Goal: Task Accomplishment & Management: Use online tool/utility

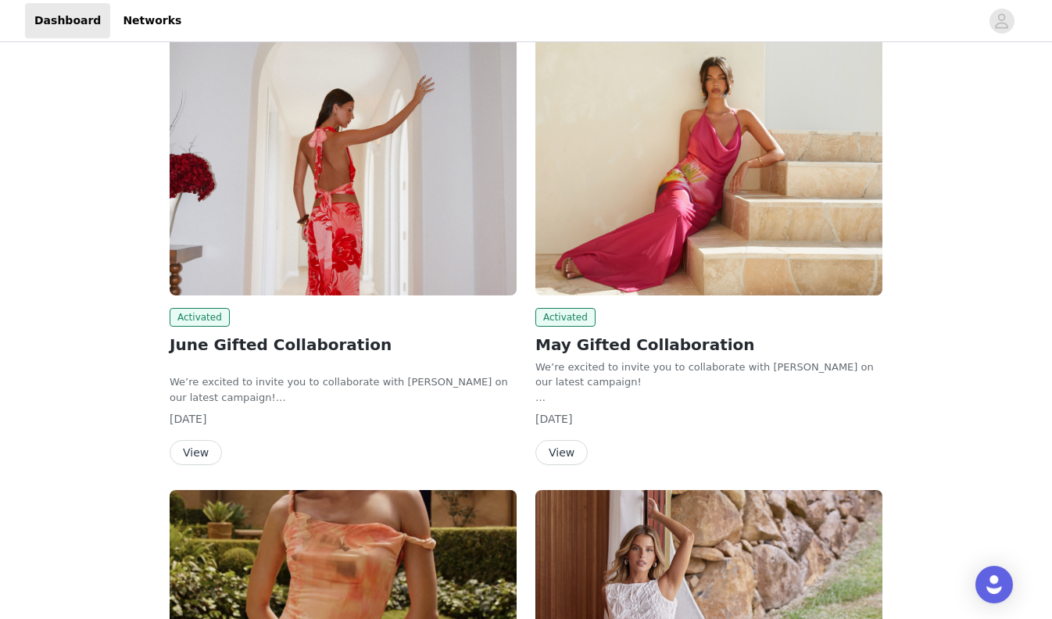
scroll to position [412, 0]
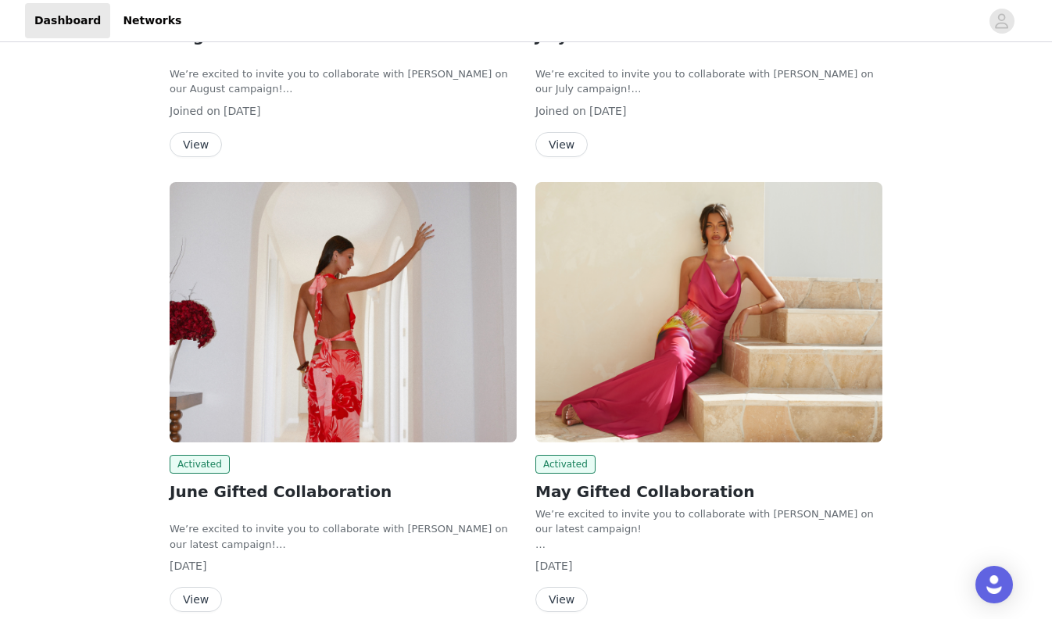
click at [371, 342] on img at bounding box center [343, 312] width 347 height 260
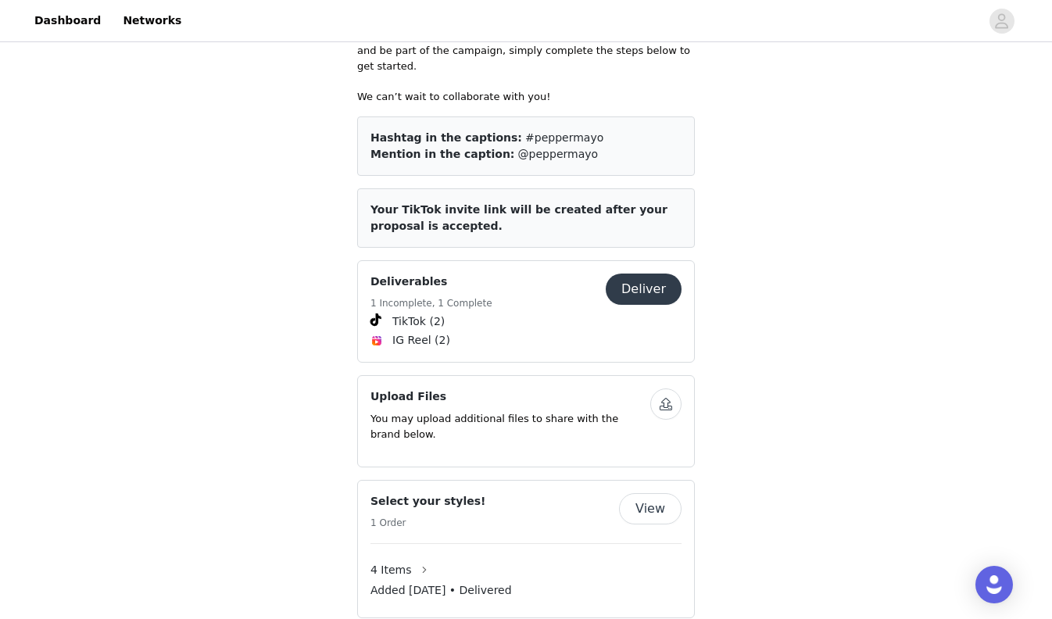
scroll to position [735, 0]
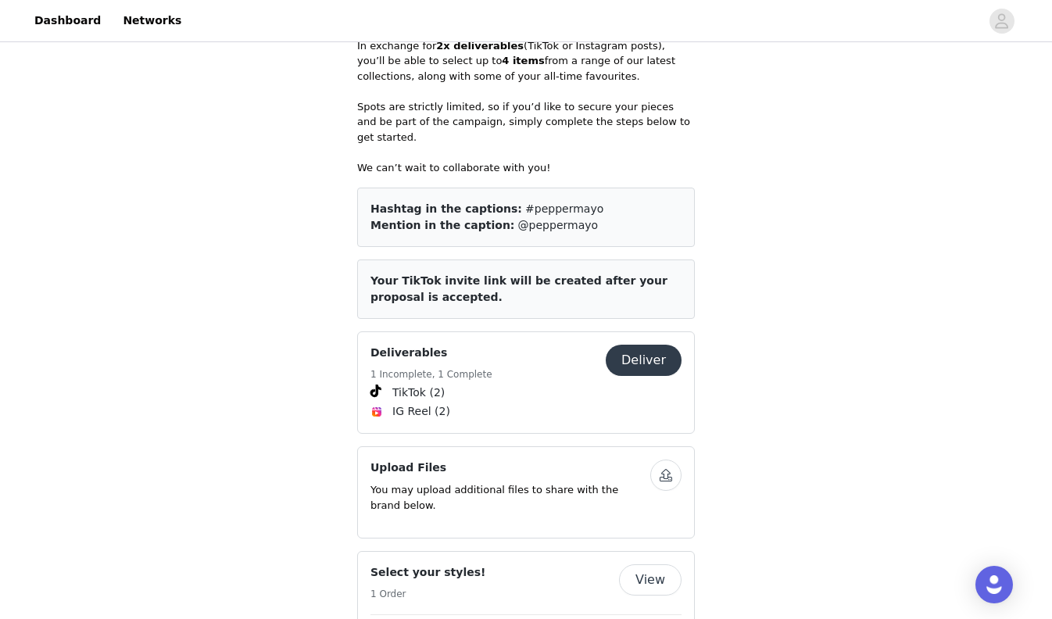
click at [638, 345] on button "Deliver" at bounding box center [644, 360] width 76 height 31
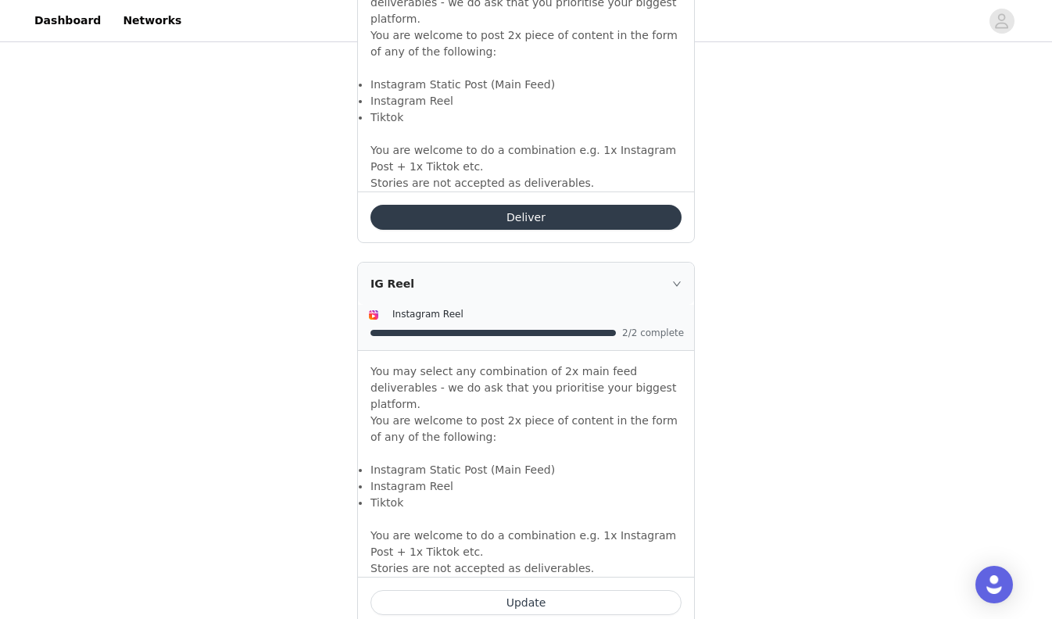
scroll to position [1111, 0]
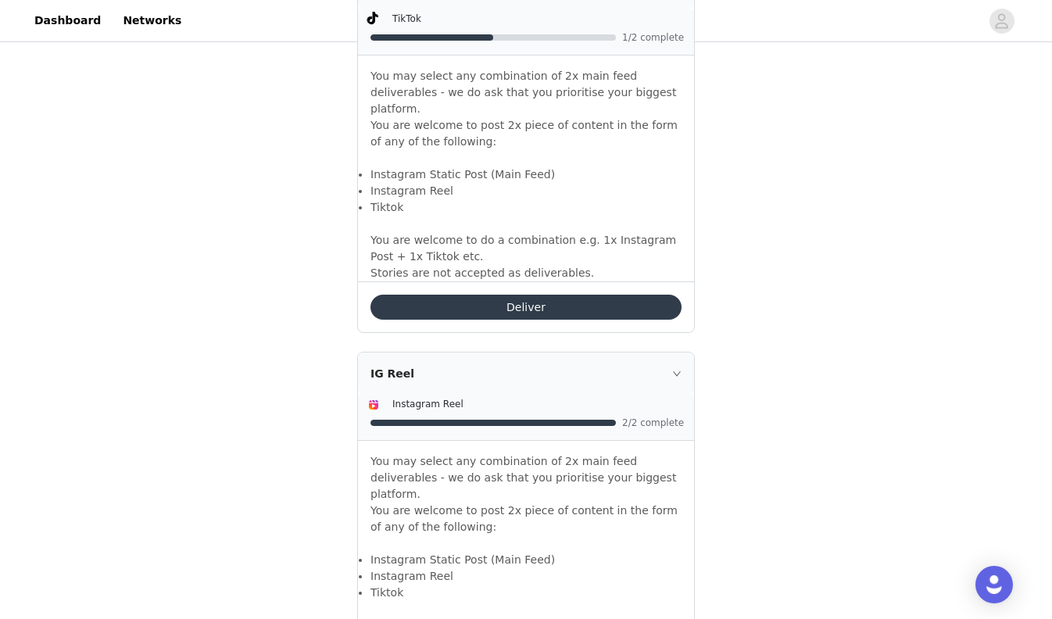
click at [582, 295] on button "Deliver" at bounding box center [526, 307] width 311 height 25
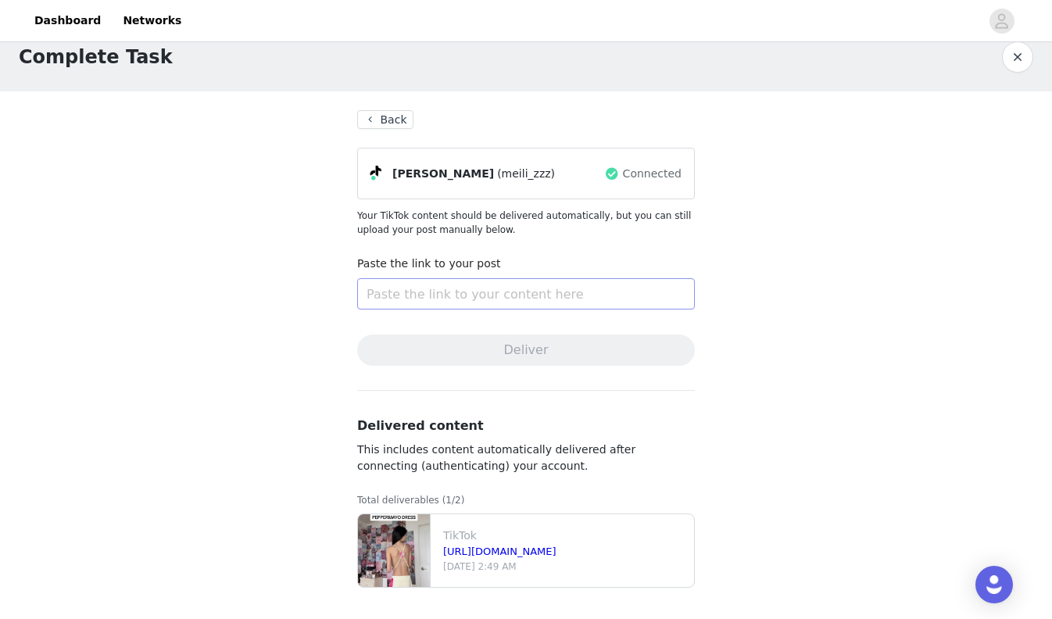
scroll to position [23, 0]
click at [375, 114] on button "Back" at bounding box center [385, 119] width 56 height 19
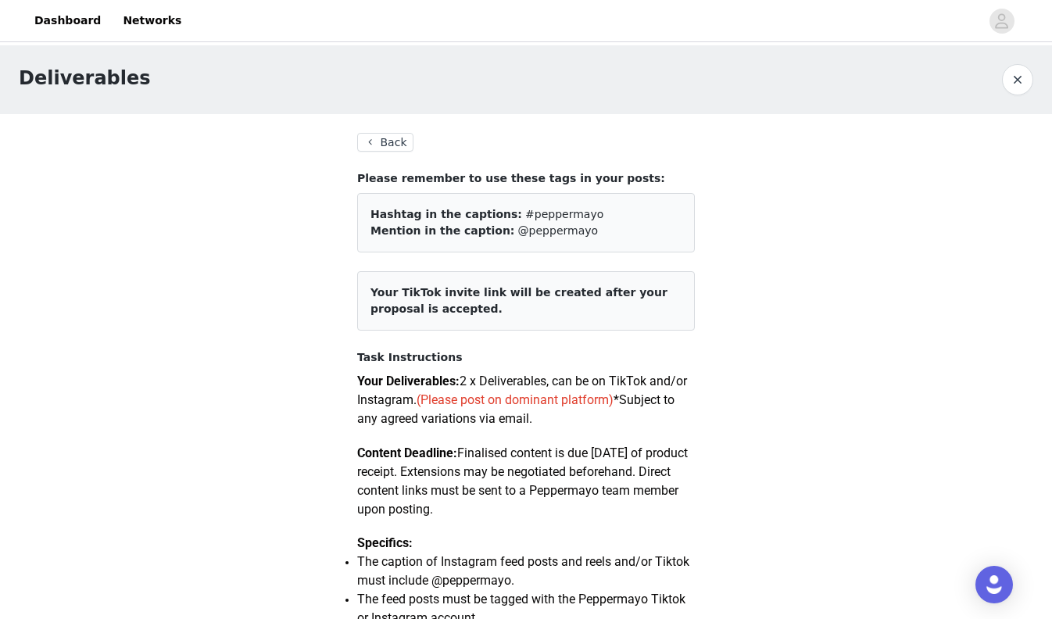
click at [371, 138] on button "Back" at bounding box center [385, 142] width 56 height 19
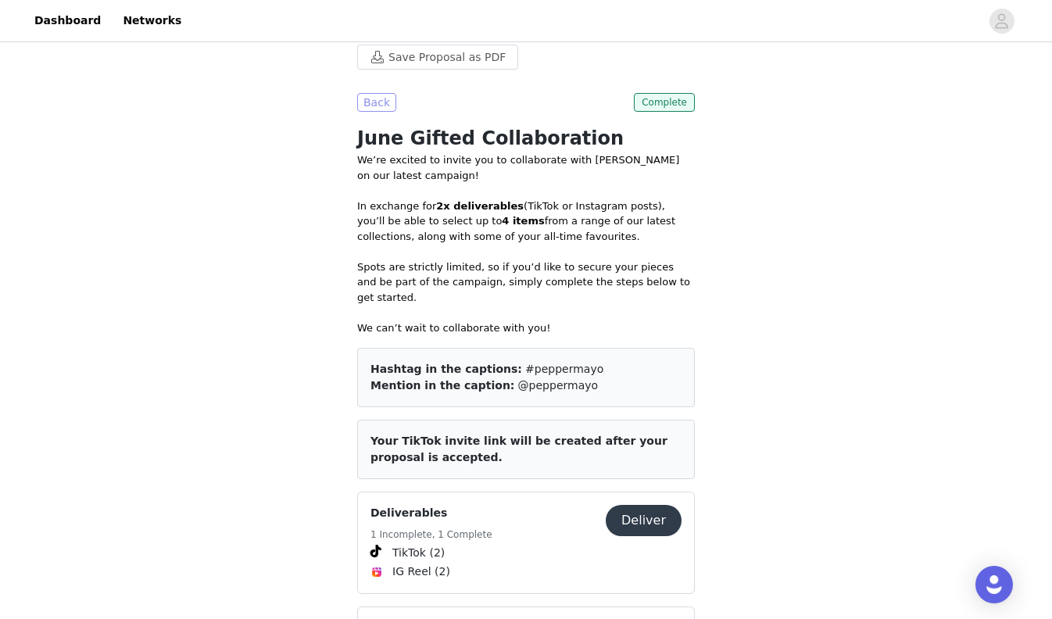
scroll to position [557, 0]
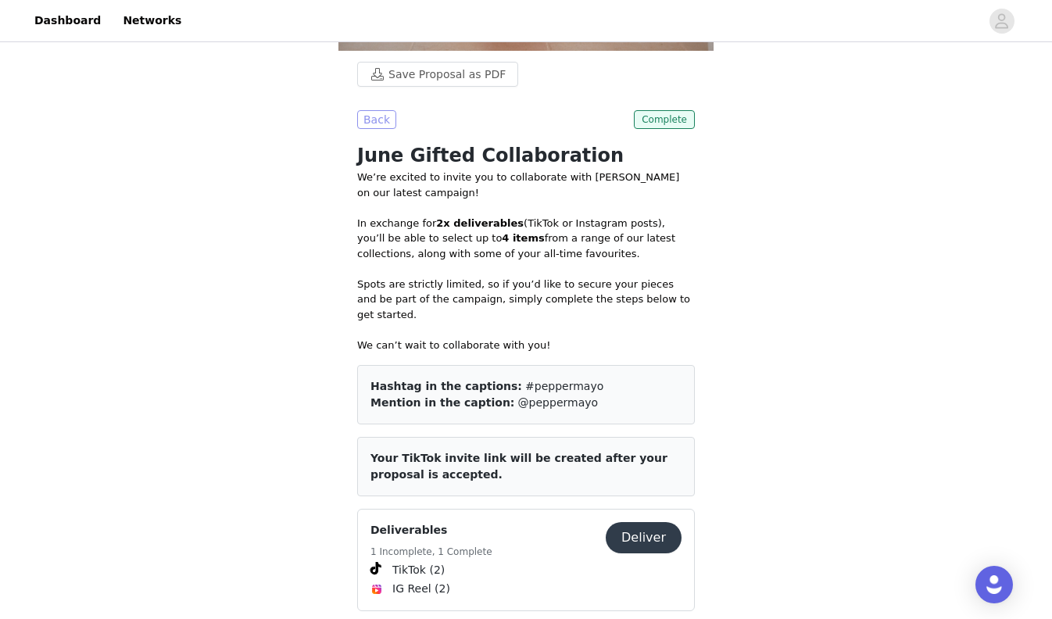
click at [375, 113] on button "Back" at bounding box center [376, 119] width 39 height 19
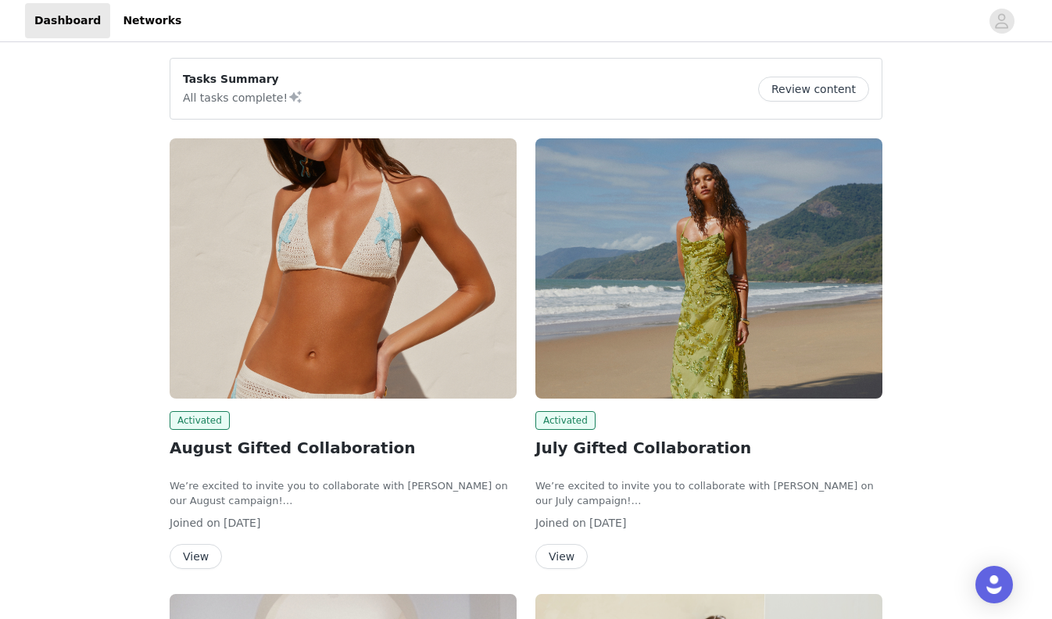
click at [643, 246] on img at bounding box center [709, 268] width 347 height 260
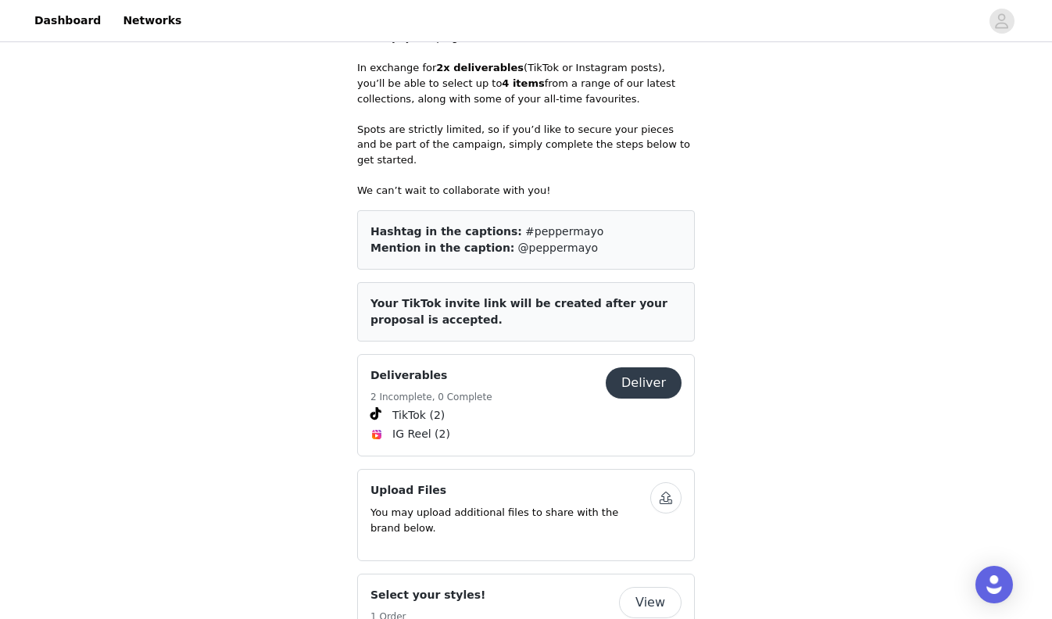
scroll to position [506, 0]
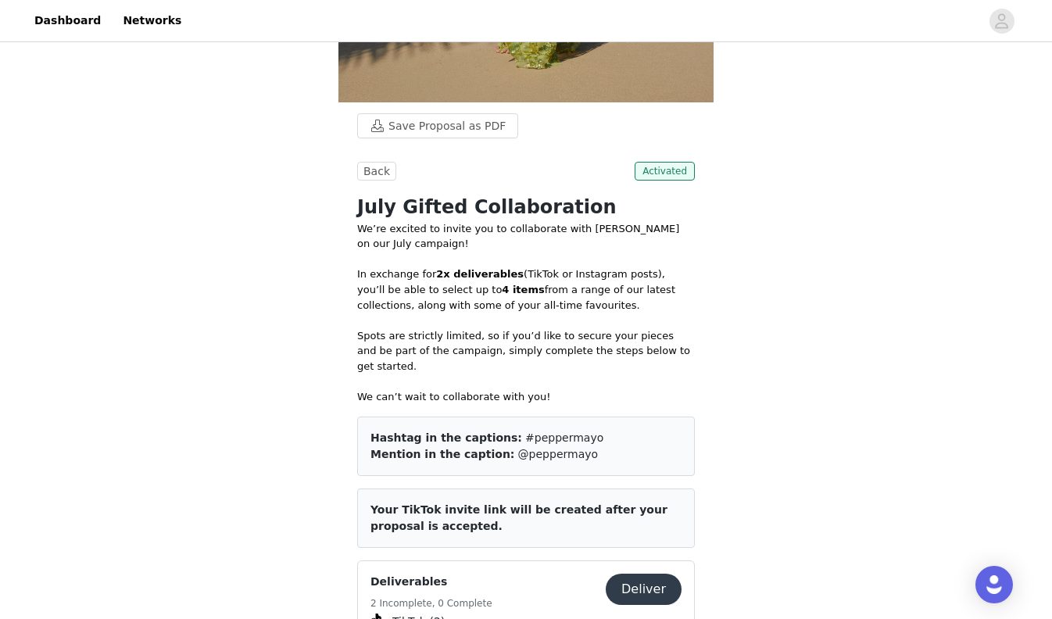
click at [673, 574] on button "Deliver" at bounding box center [644, 589] width 76 height 31
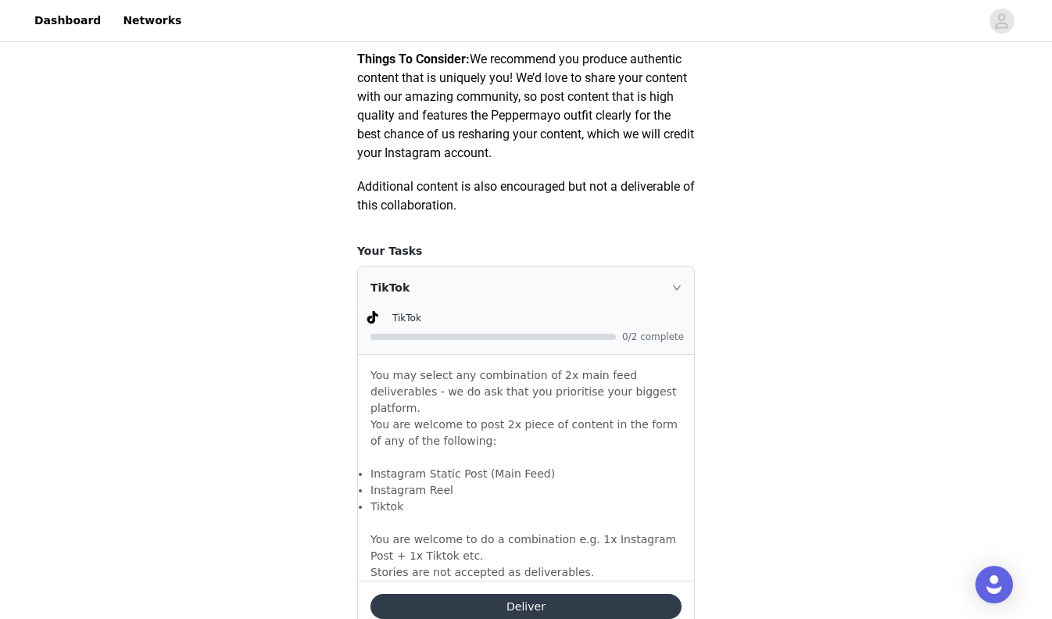
scroll to position [818, 0]
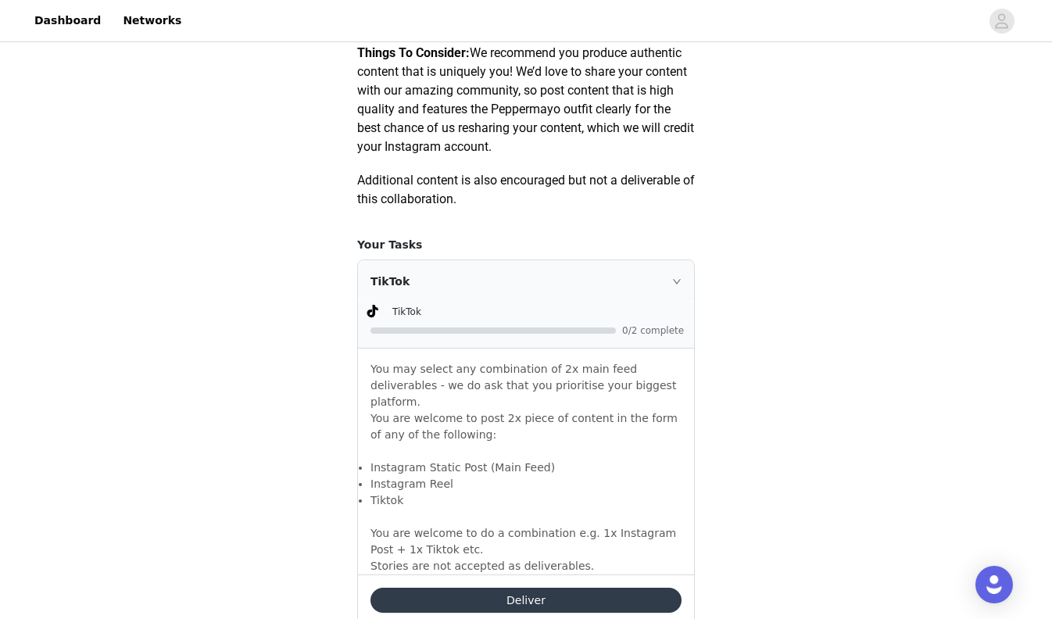
click at [629, 588] on button "Deliver" at bounding box center [526, 600] width 311 height 25
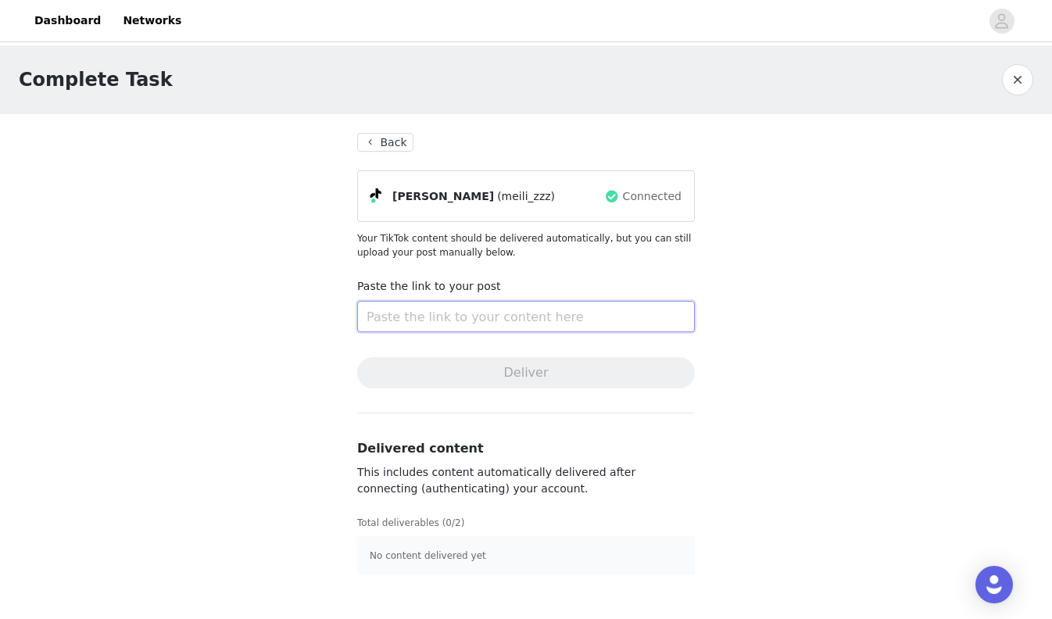
click at [589, 308] on input "text" at bounding box center [526, 316] width 338 height 31
paste input "[URL][DOMAIN_NAME]"
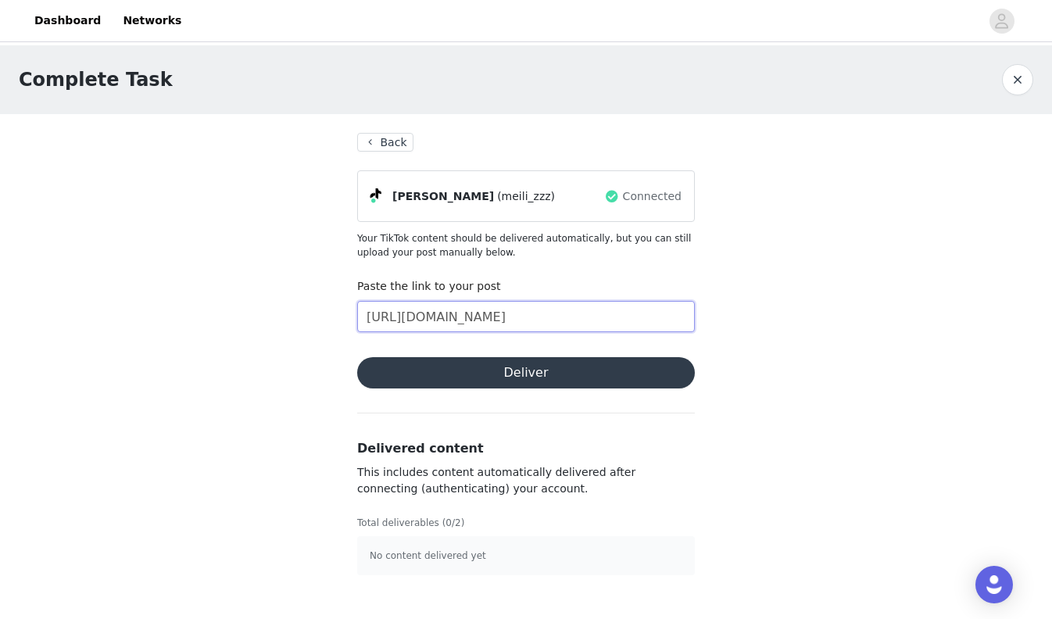
type input "[URL][DOMAIN_NAME]"
click at [526, 365] on button "Deliver" at bounding box center [526, 372] width 338 height 31
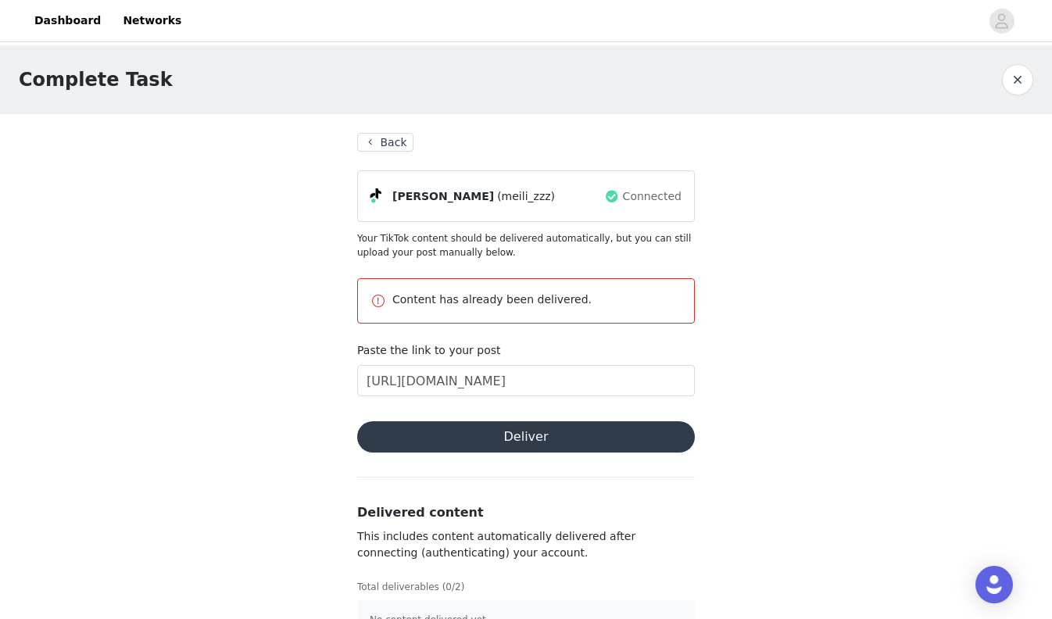
click at [371, 138] on button "Back" at bounding box center [385, 142] width 56 height 19
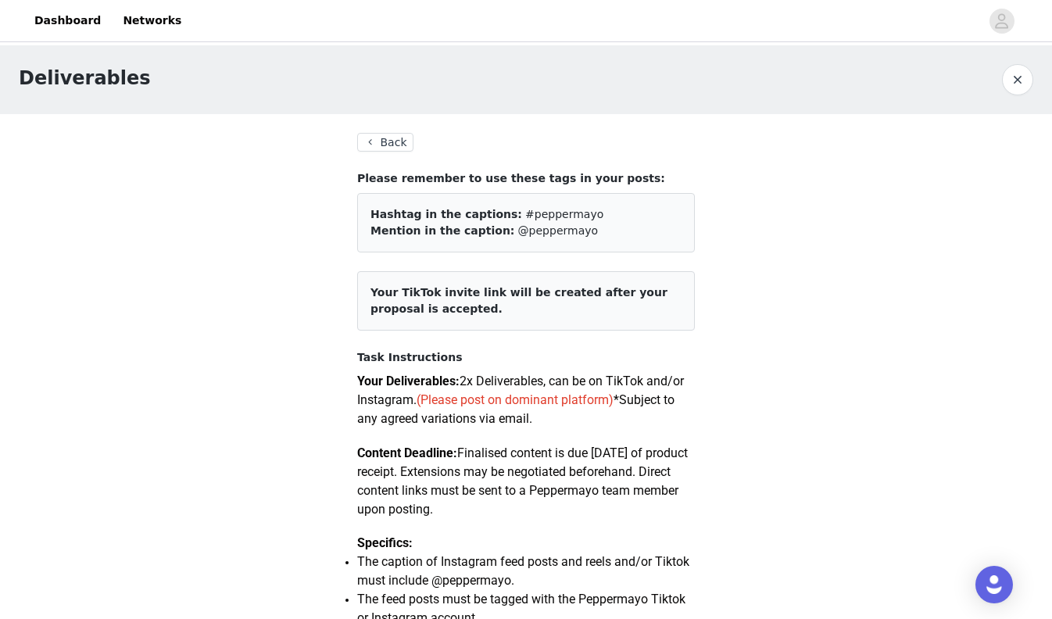
click at [400, 146] on button "Back" at bounding box center [385, 142] width 56 height 19
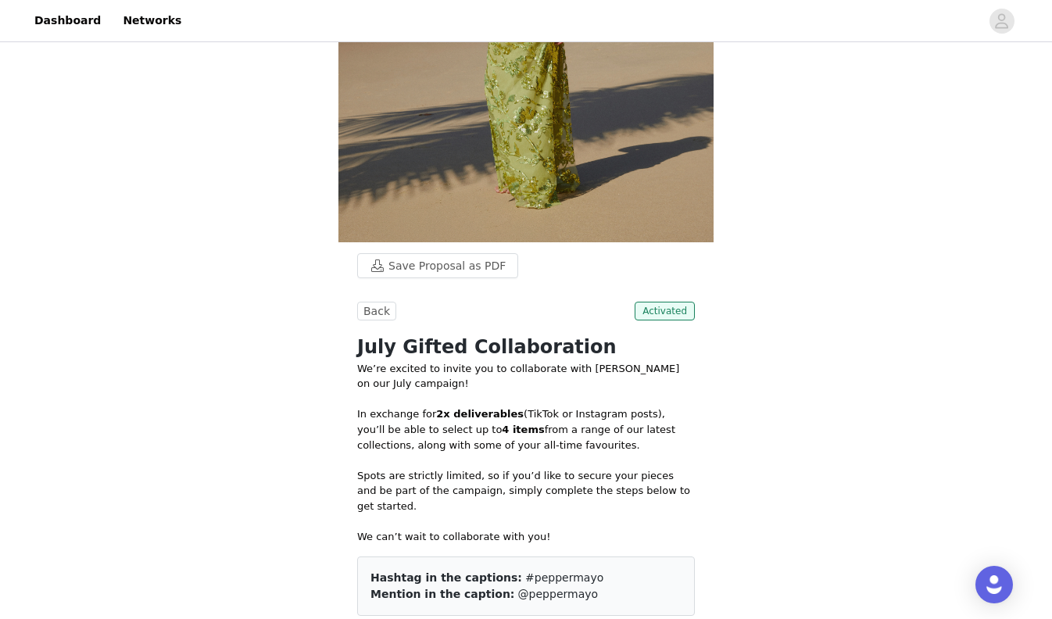
scroll to position [347, 0]
